Goal: Task Accomplishment & Management: Manage account settings

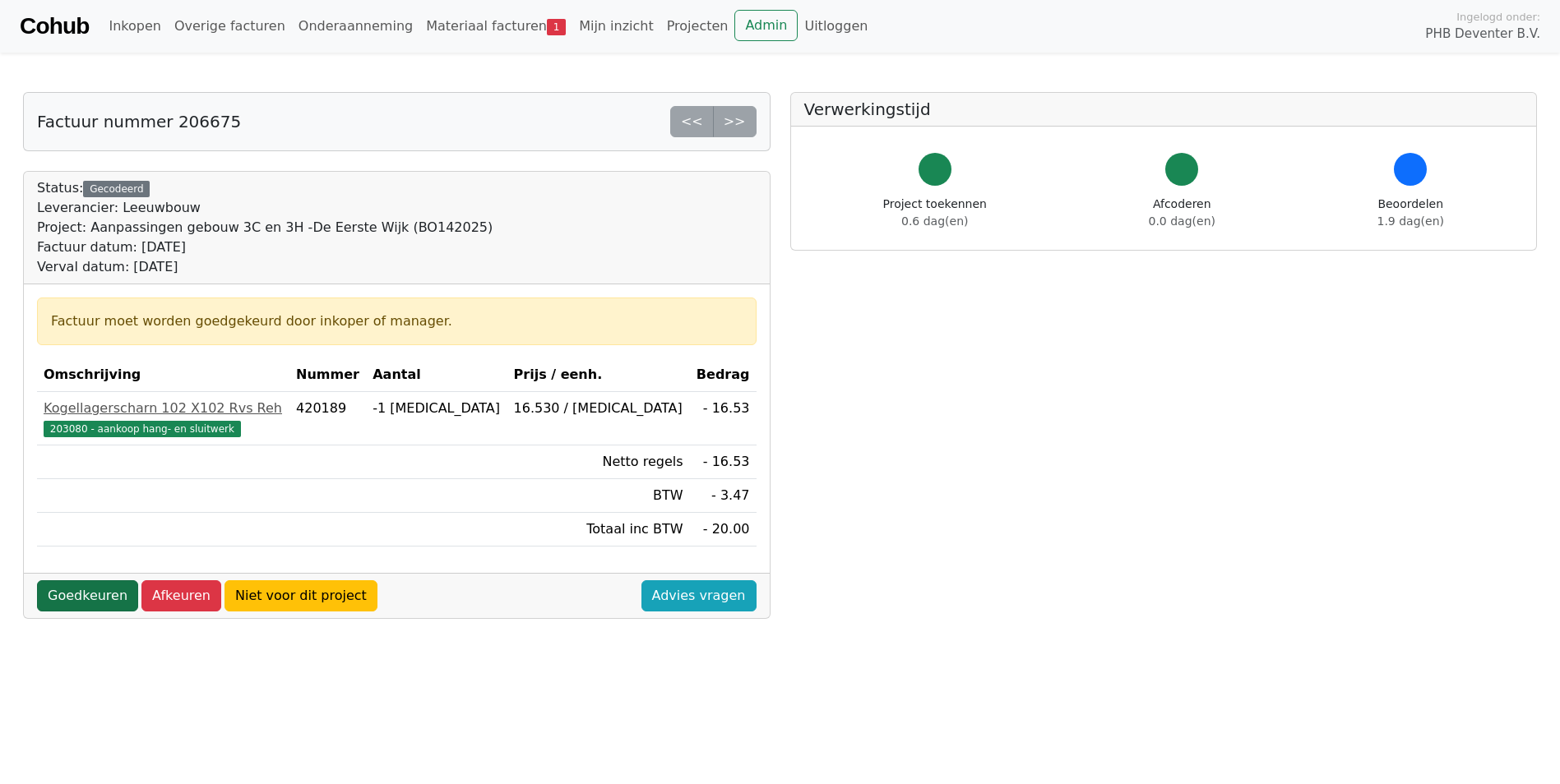
click at [92, 593] on link "Goedkeuren" at bounding box center [87, 596] width 101 height 32
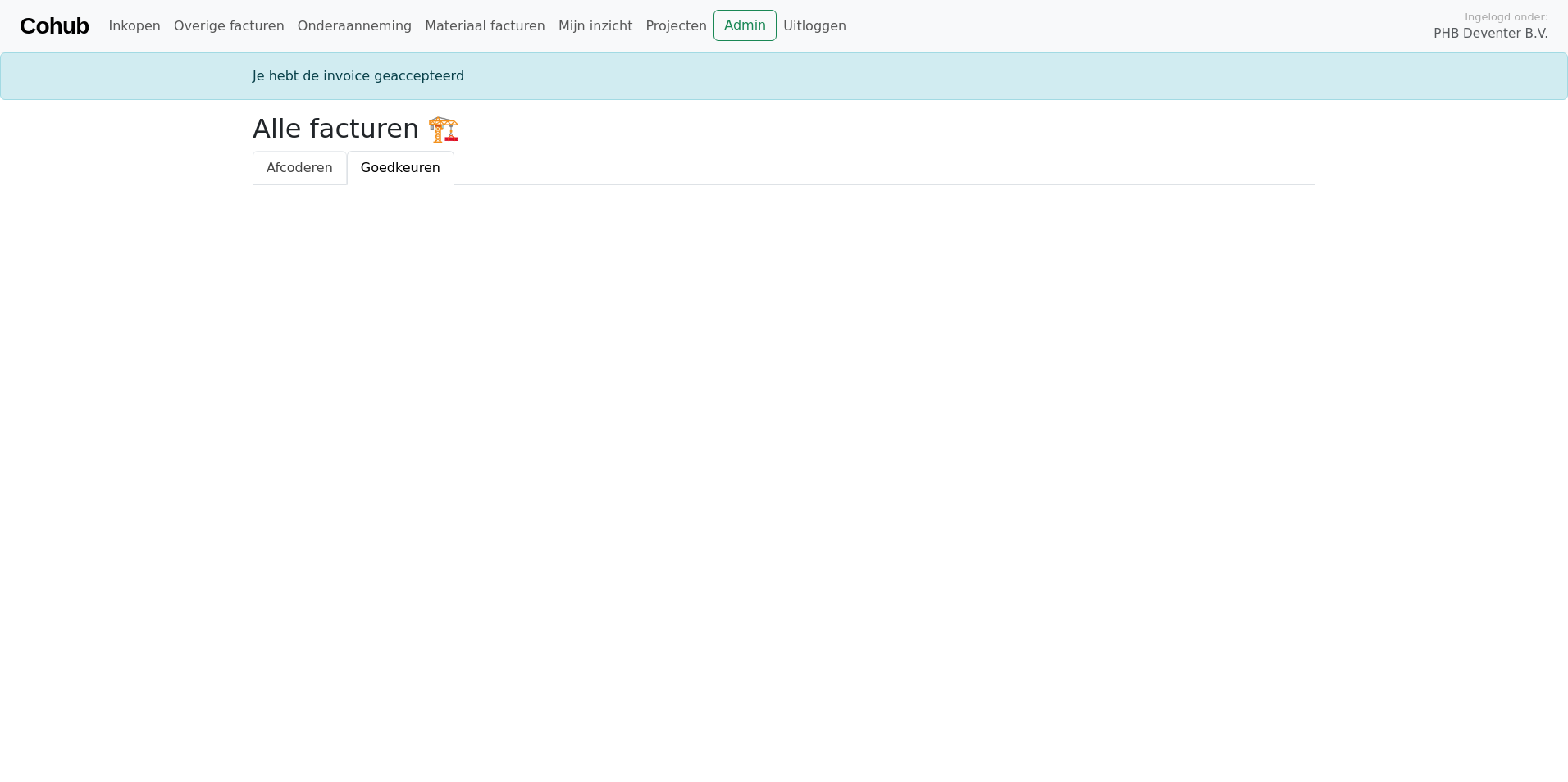
click at [296, 160] on span "Afcoderen" at bounding box center [300, 168] width 67 height 16
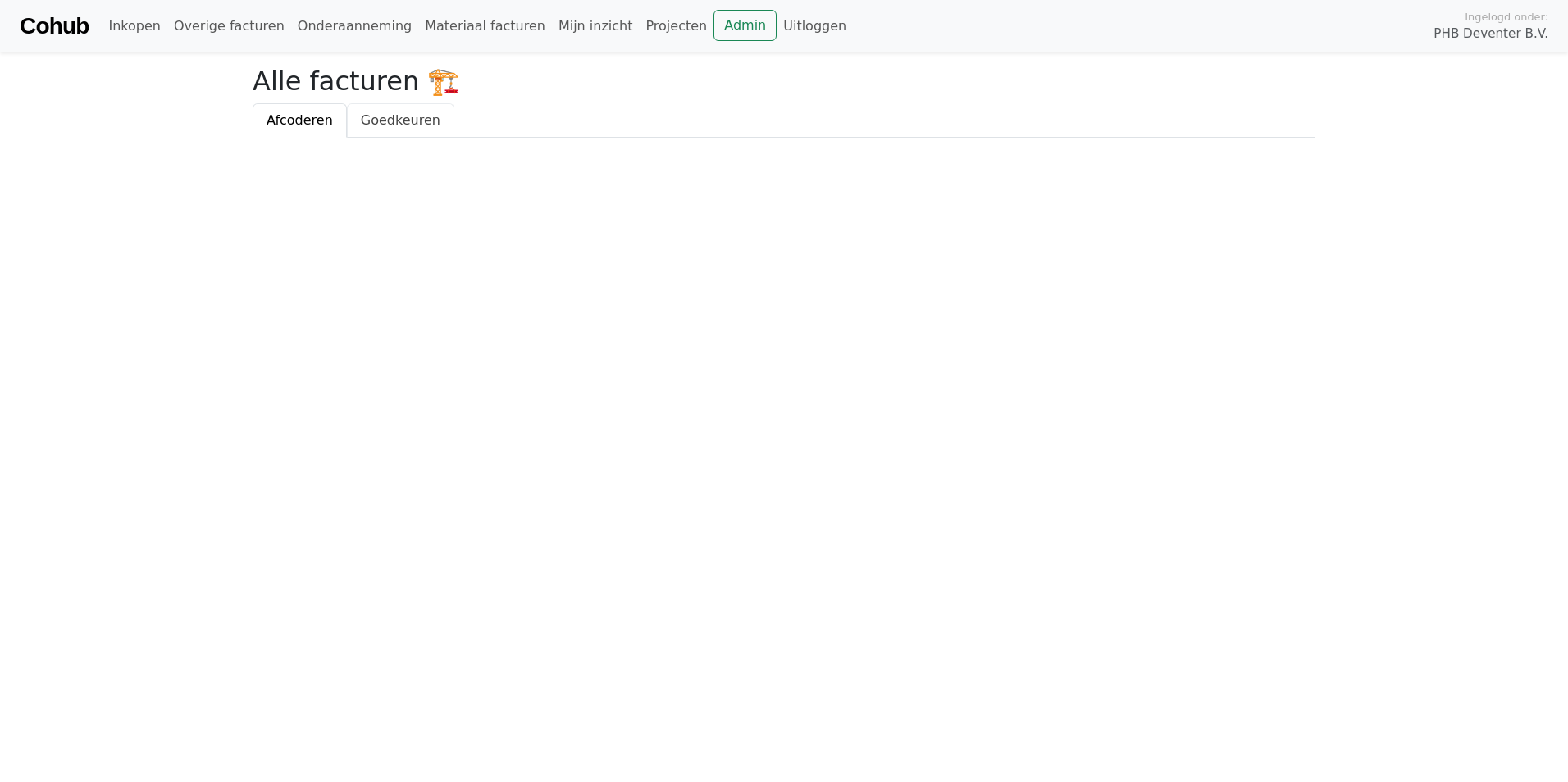
click at [378, 119] on span "Goedkeuren" at bounding box center [400, 120] width 80 height 16
